Goal: Task Accomplishment & Management: Use online tool/utility

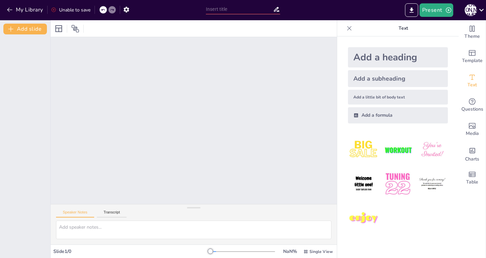
click at [301, 28] on div at bounding box center [194, 28] width 286 height 17
click at [486, 195] on div "Theme Template Text Questions Media Charts Table" at bounding box center [472, 139] width 27 height 238
click at [243, 166] on div at bounding box center [194, 120] width 286 height 167
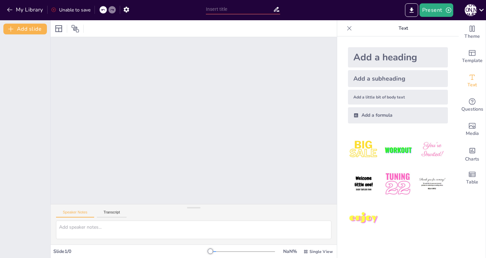
click at [243, 166] on div at bounding box center [194, 120] width 286 height 167
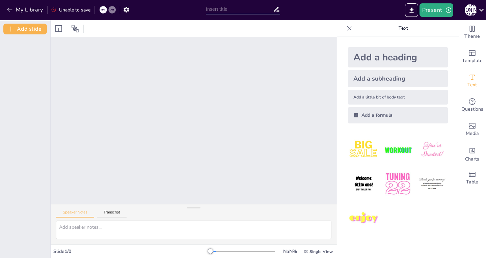
click at [307, 98] on div at bounding box center [194, 120] width 286 height 167
click at [215, 106] on div at bounding box center [194, 120] width 286 height 167
click at [340, 240] on div "Add a heading Add a subheading Add a little bit of body text Add a formula" at bounding box center [398, 147] width 122 height 222
click at [343, 239] on div at bounding box center [398, 184] width 111 height 111
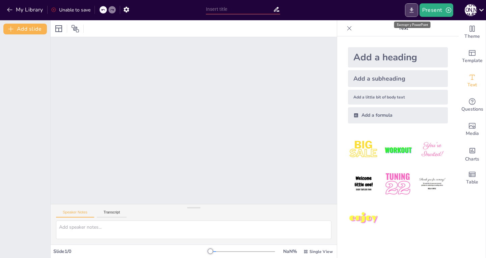
click at [412, 5] on button "Export to PowerPoint" at bounding box center [411, 10] width 13 height 14
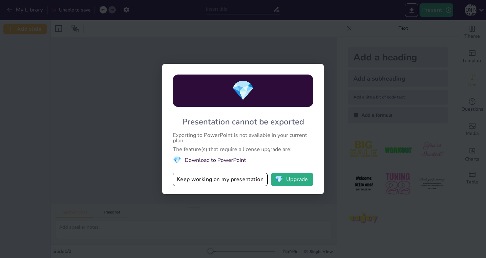
click at [376, 234] on div "💎 Presentation cannot be exported Exporting to PowerPoint is not available in y…" at bounding box center [243, 129] width 486 height 258
drag, startPoint x: 310, startPoint y: 218, endPoint x: 271, endPoint y: 221, distance: 38.9
drag, startPoint x: 271, startPoint y: 221, endPoint x: 212, endPoint y: 206, distance: 60.8
click at [212, 206] on div "💎 Presentation cannot be exported Exporting to PowerPoint is not available in y…" at bounding box center [243, 129] width 486 height 258
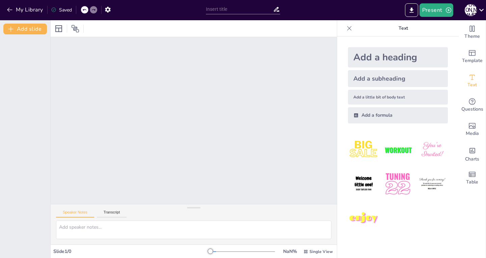
click at [314, 159] on div at bounding box center [194, 120] width 286 height 167
click at [437, 11] on button "Present" at bounding box center [437, 10] width 34 height 14
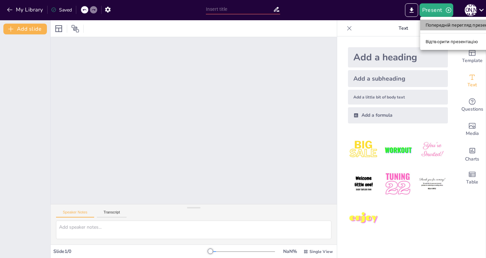
click at [443, 27] on font "Попередній перегляд презентації" at bounding box center [462, 25] width 72 height 5
